Goal: Information Seeking & Learning: Learn about a topic

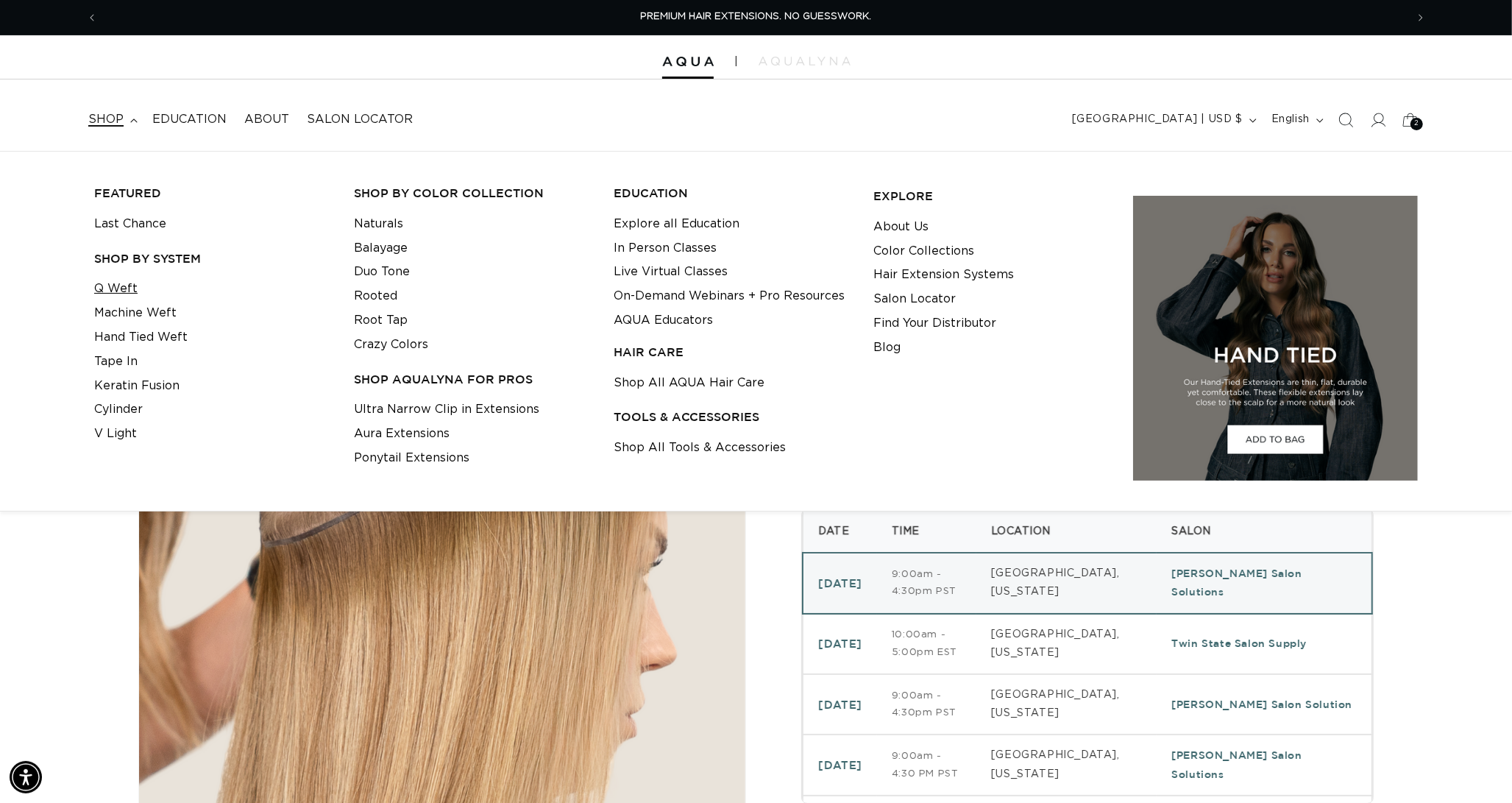
click at [116, 294] on link "Q Weft" at bounding box center [116, 288] width 44 height 24
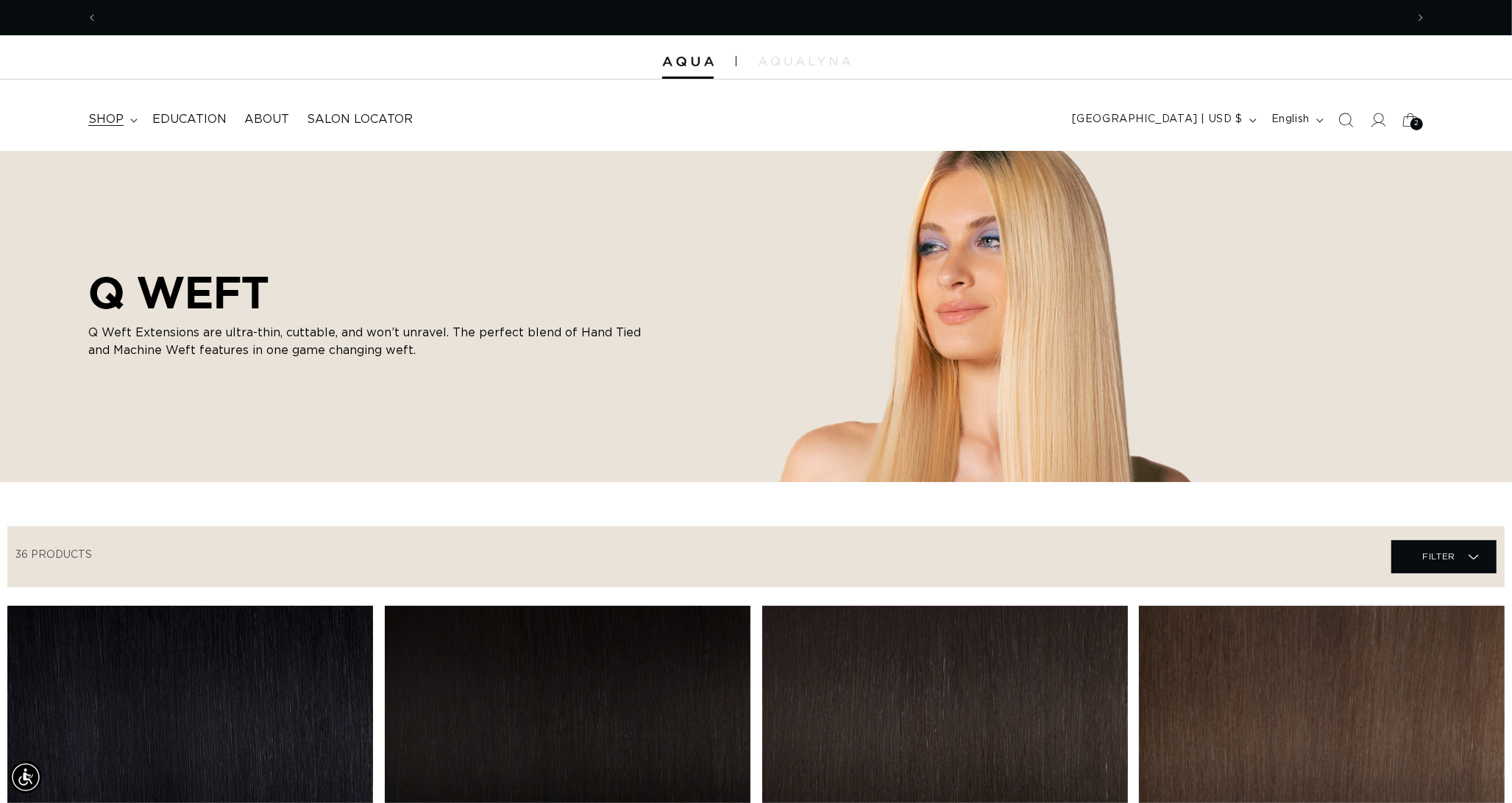
scroll to position [0, 2777]
click at [107, 121] on span "shop" at bounding box center [106, 119] width 36 height 16
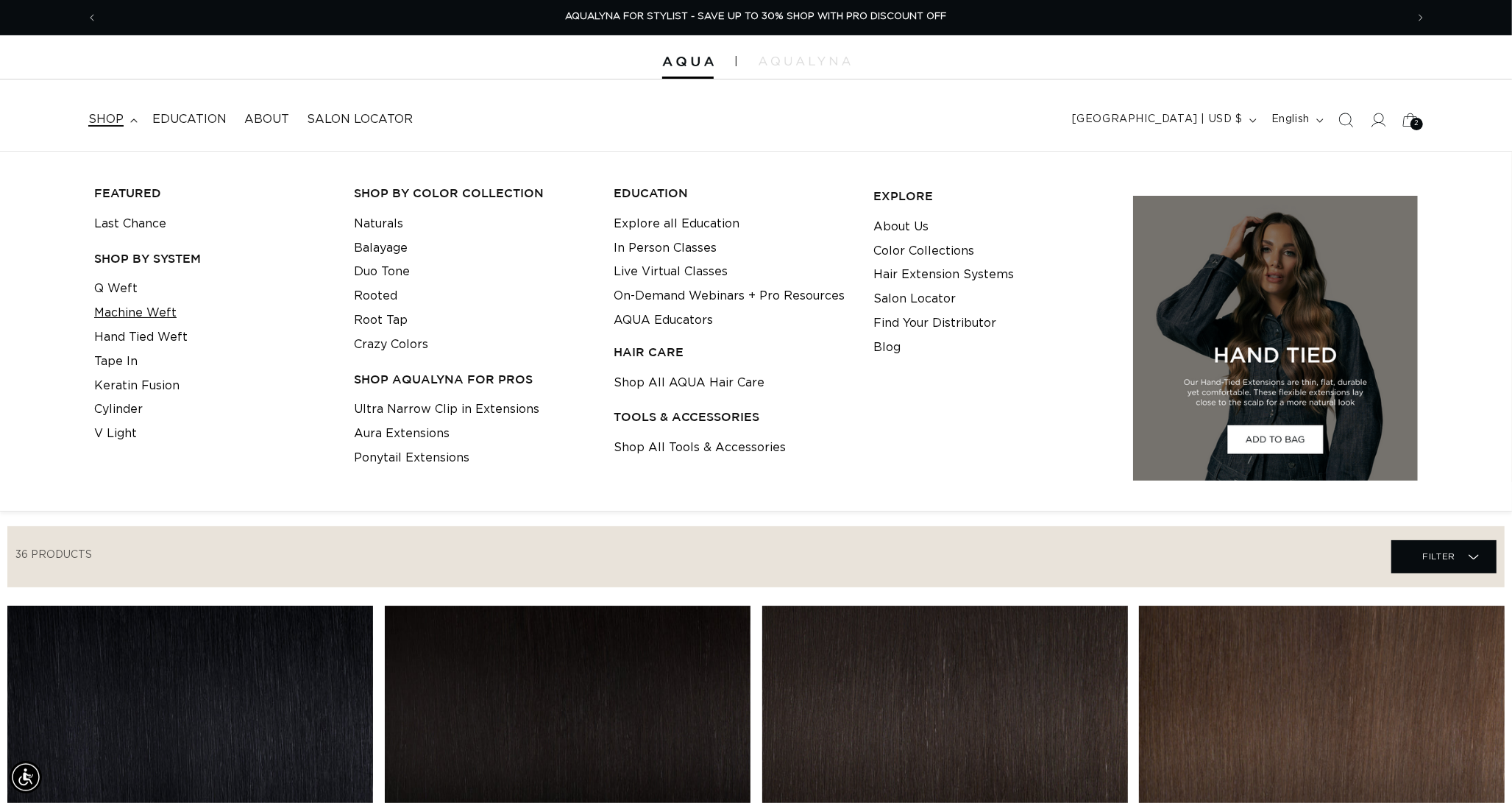
click at [119, 311] on link "Machine Weft" at bounding box center [135, 313] width 82 height 24
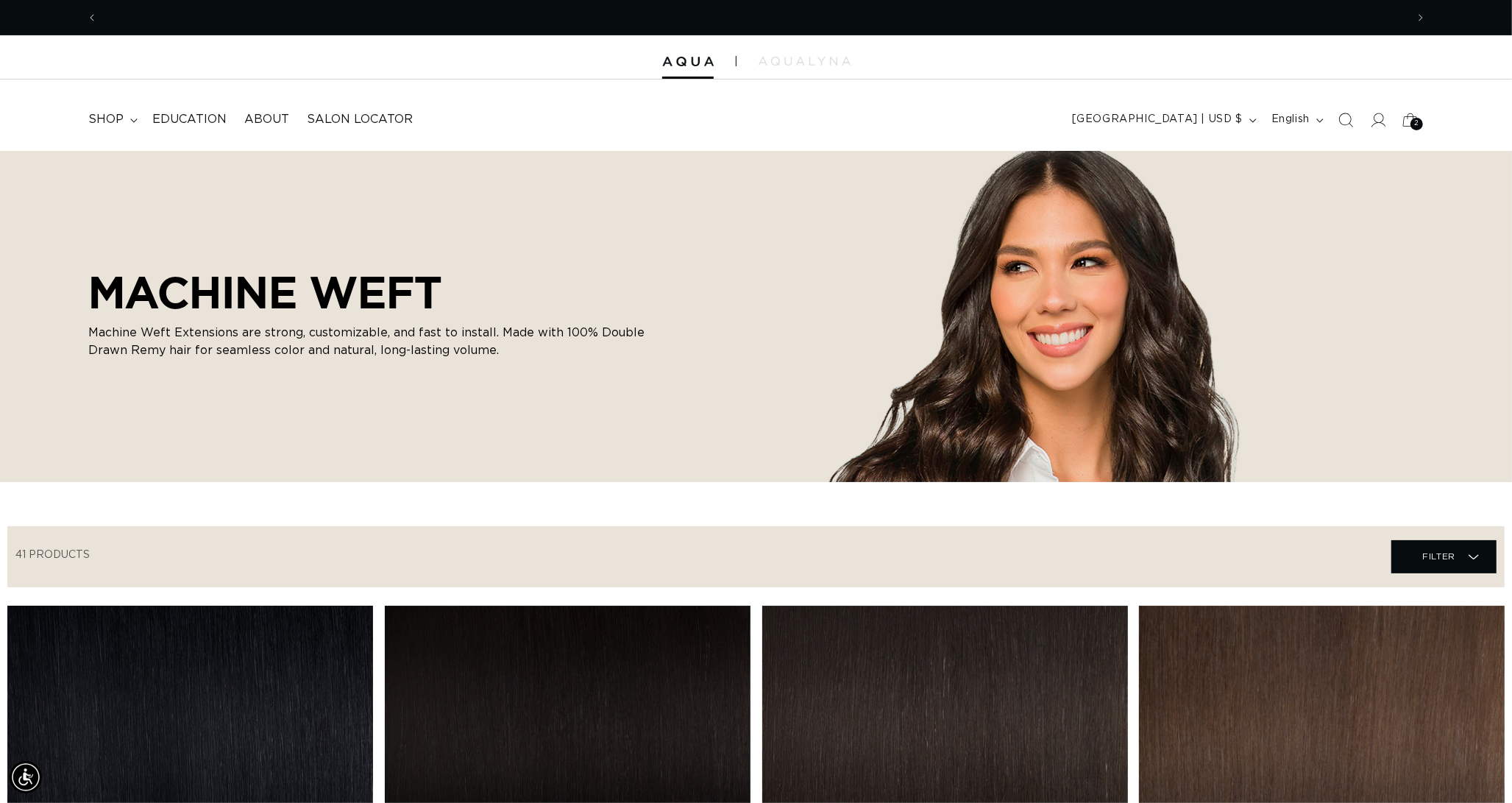
scroll to position [0, 1388]
click at [122, 113] on span "shop" at bounding box center [106, 119] width 36 height 16
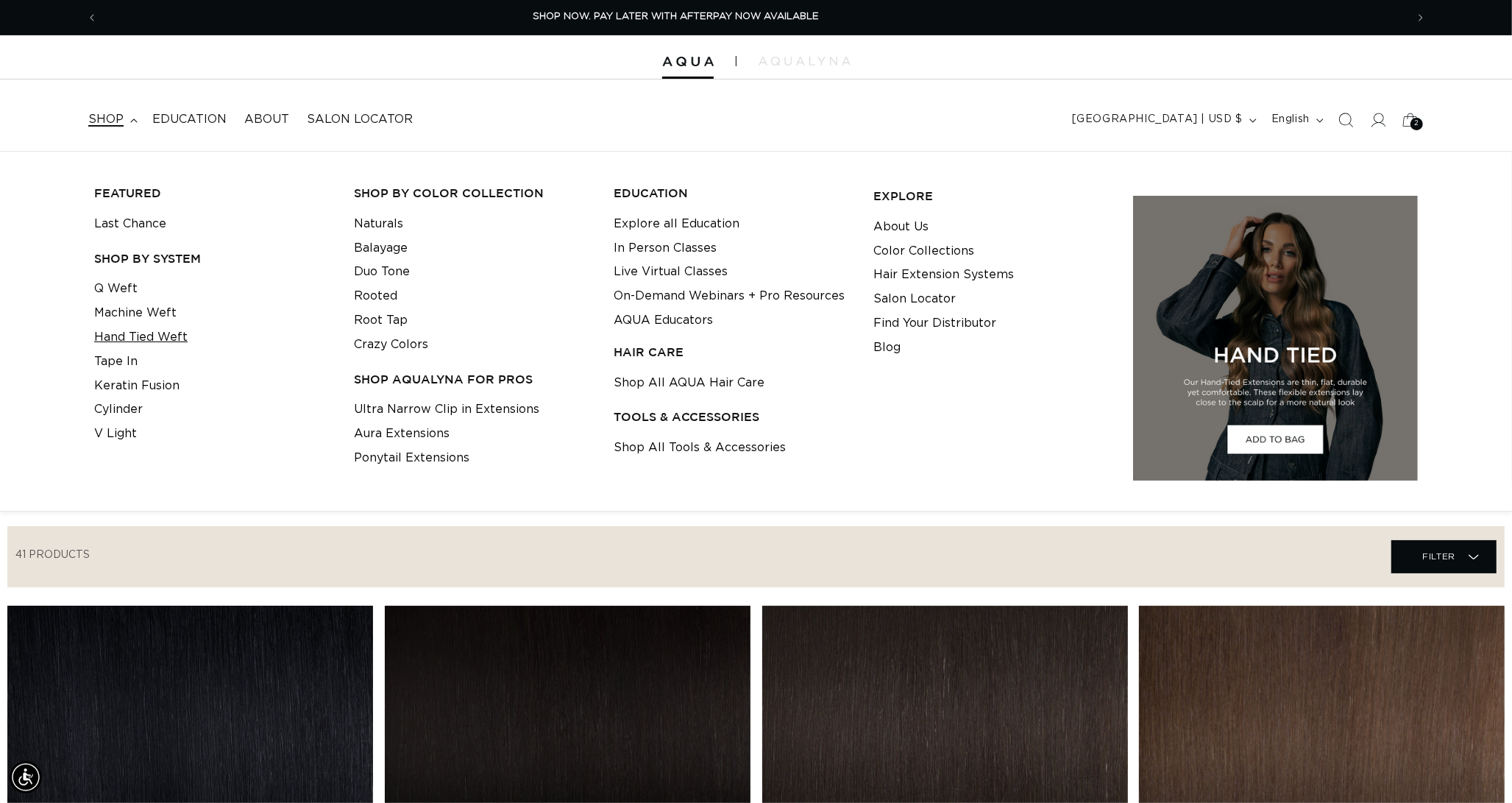
click at [145, 338] on link "Hand Tied Weft" at bounding box center [141, 337] width 93 height 24
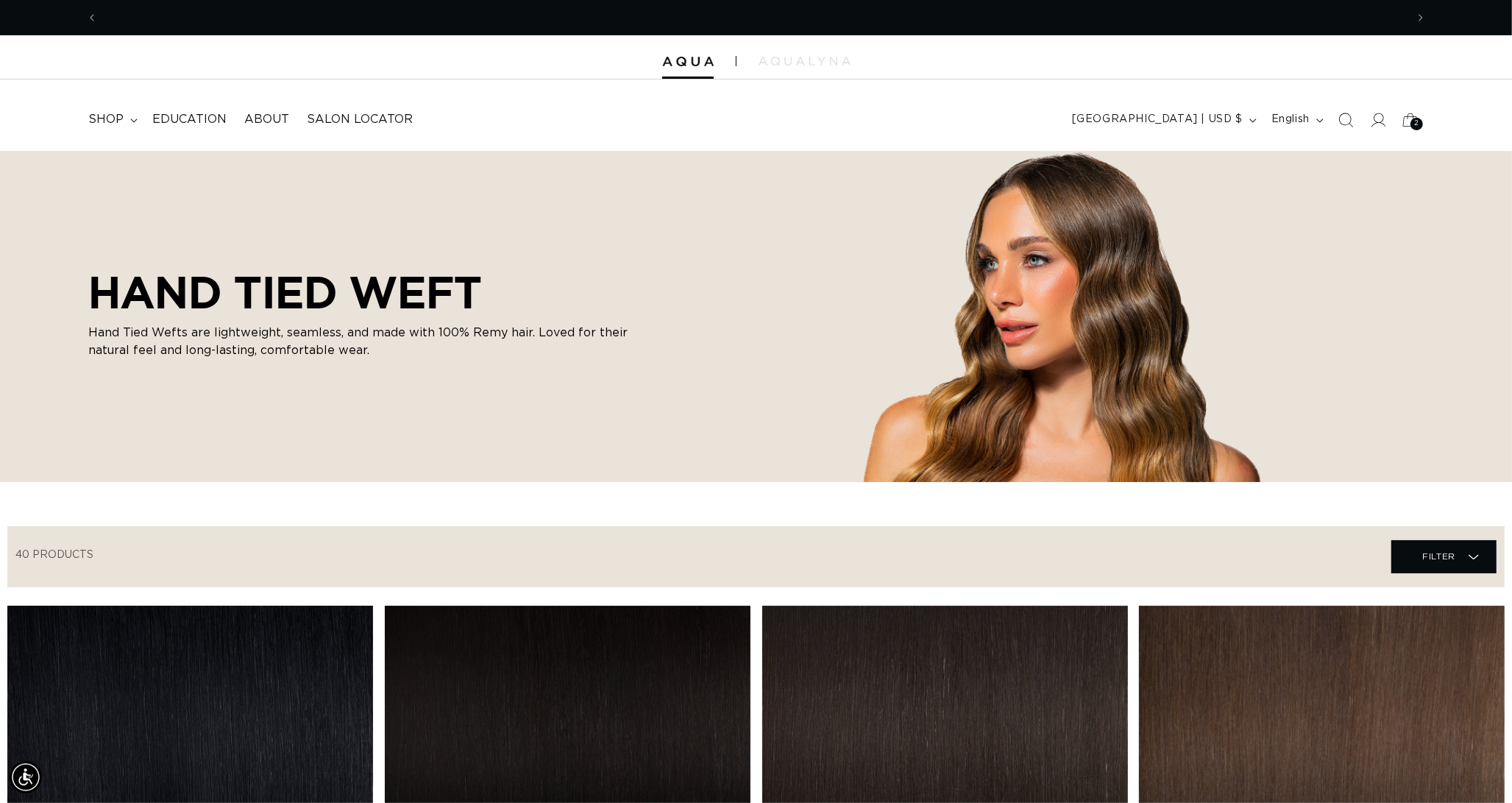
scroll to position [0, 1388]
